Goal: Find specific page/section: Find specific page/section

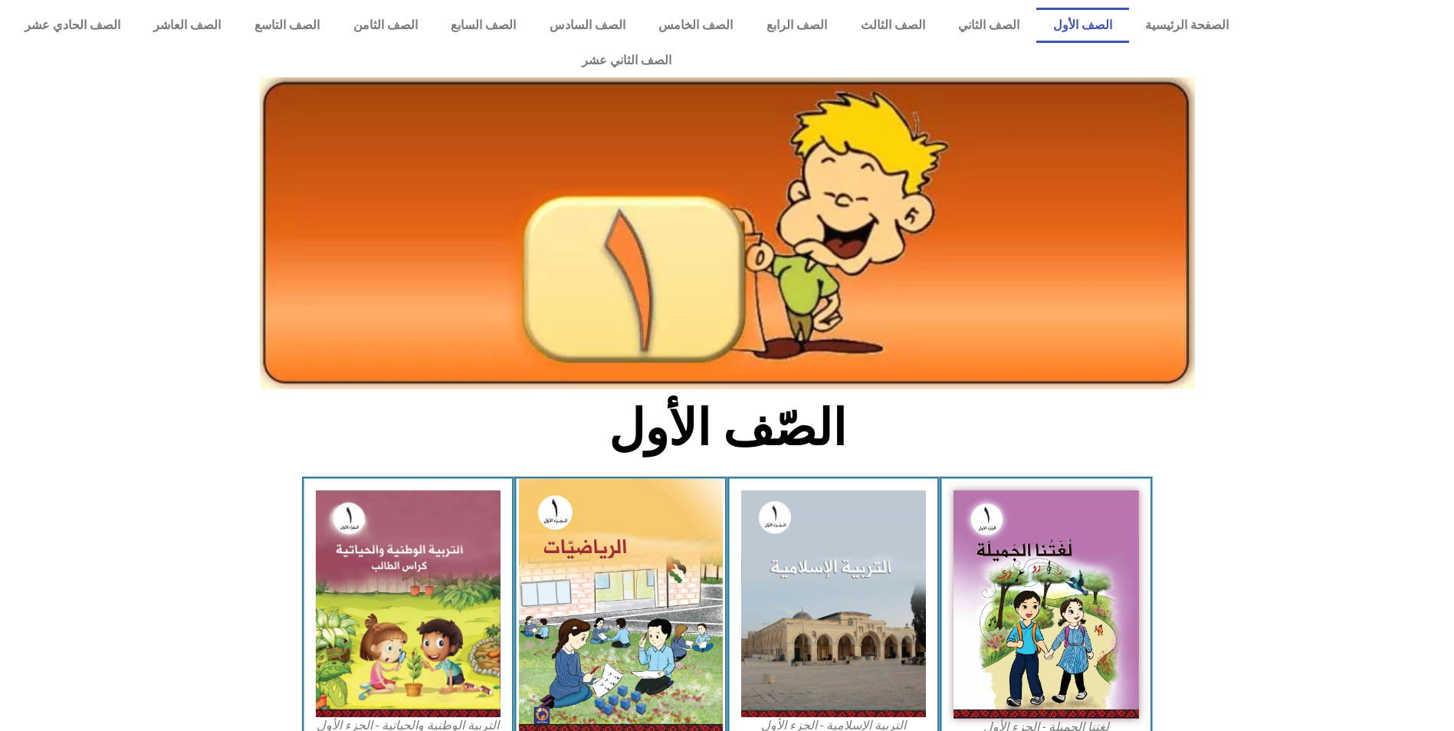
click at [600, 547] on img at bounding box center [621, 606] width 204 height 255
click at [562, 486] on img at bounding box center [621, 606] width 204 height 255
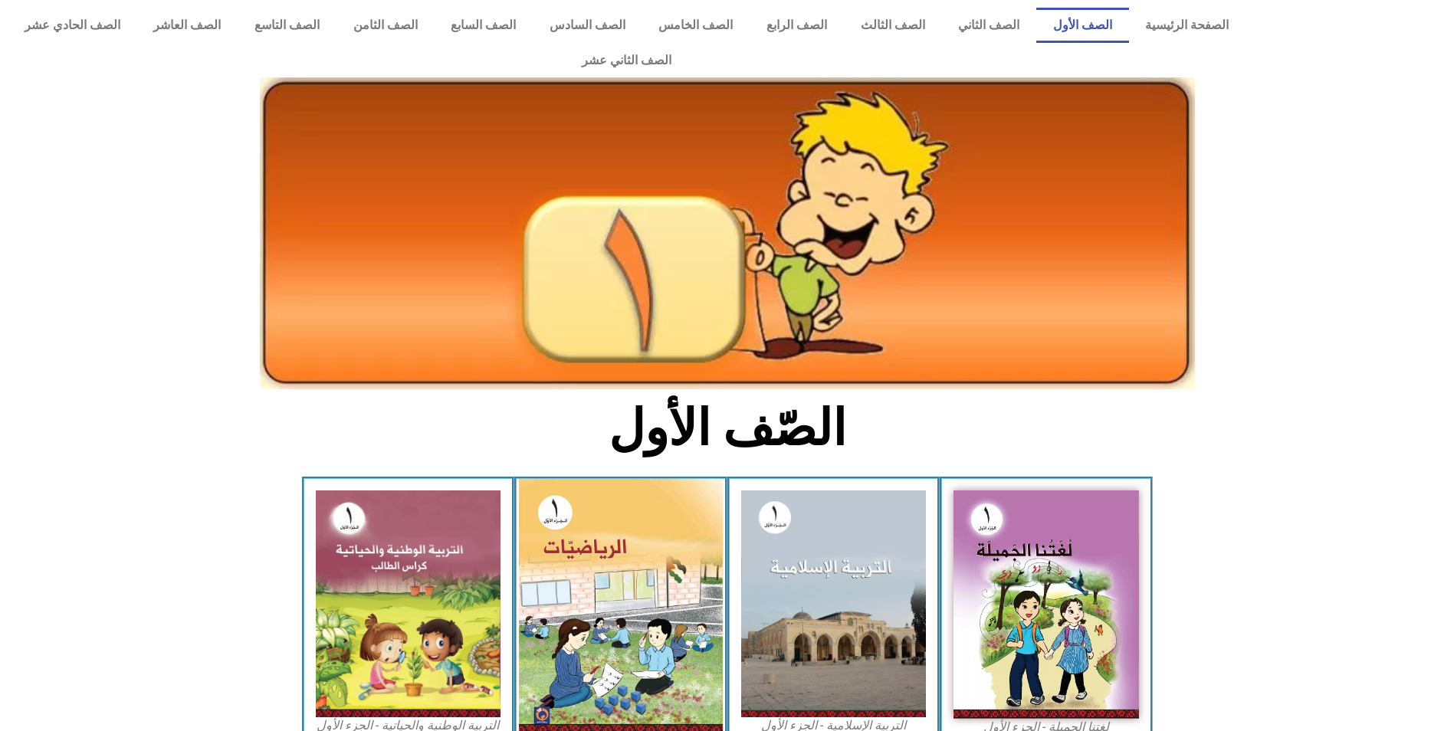
click at [653, 551] on img at bounding box center [621, 606] width 204 height 255
click at [566, 518] on img at bounding box center [621, 606] width 204 height 255
